Goal: Find specific page/section

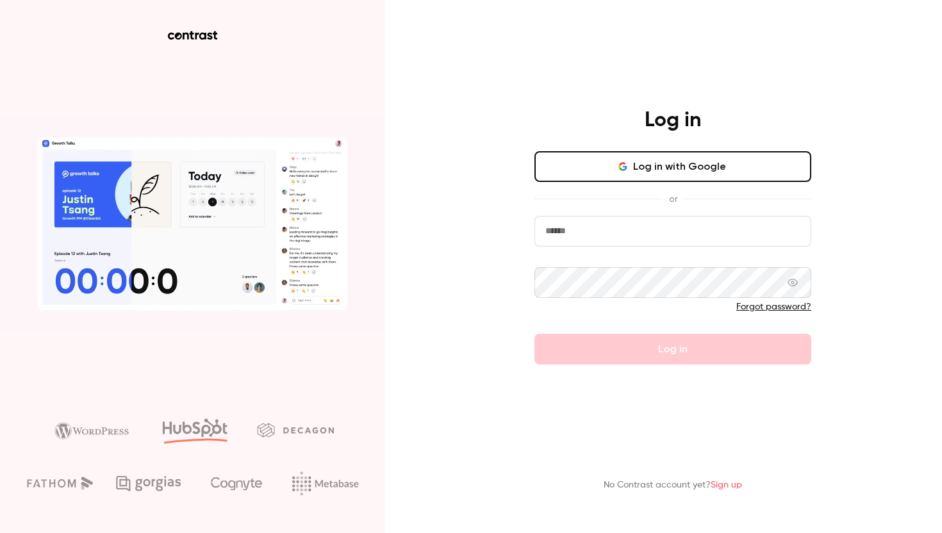
type input "**********"
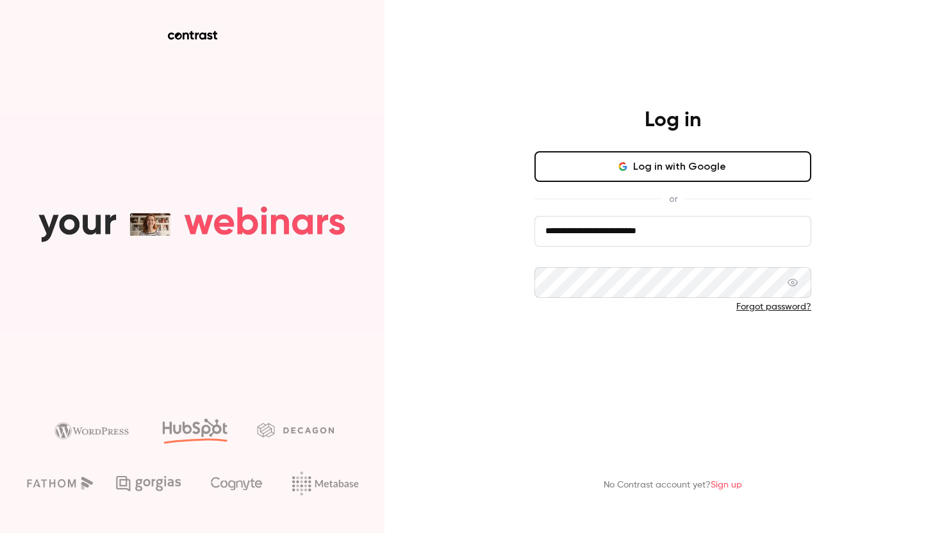
click at [617, 360] on button "Log in" at bounding box center [673, 349] width 277 height 31
